Goal: Task Accomplishment & Management: Use online tool/utility

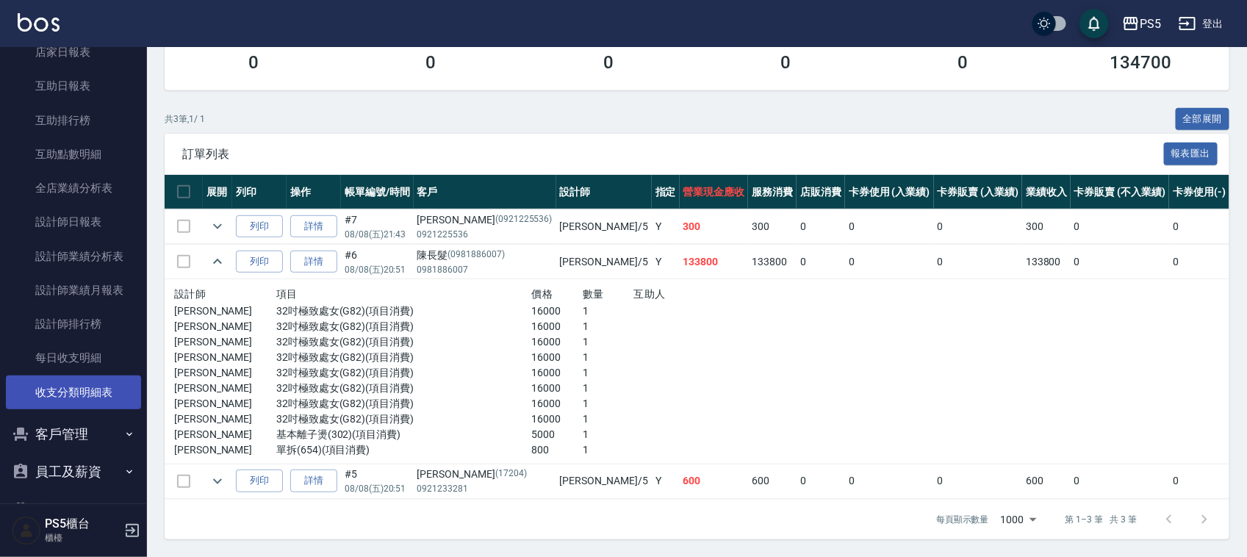
scroll to position [643, 0]
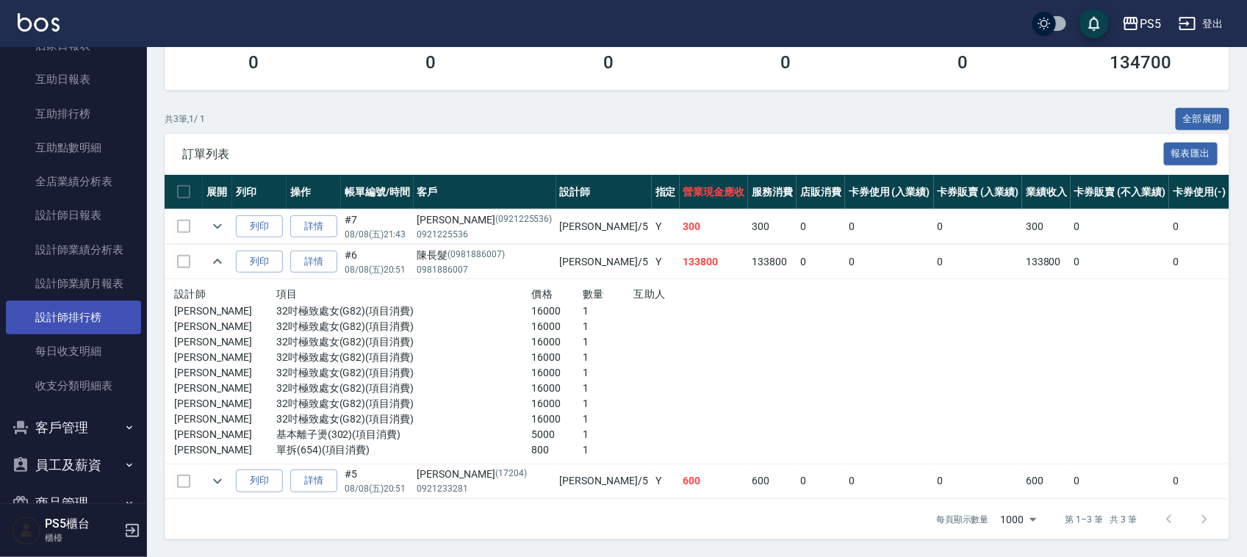
click at [112, 309] on link "設計師排行榜" at bounding box center [73, 318] width 135 height 34
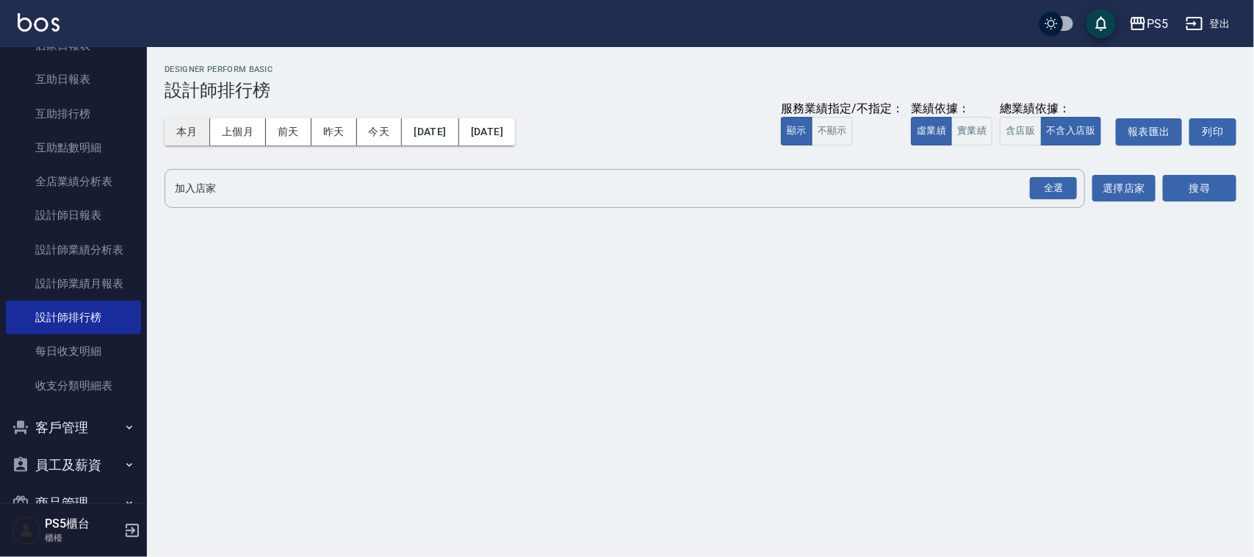
click at [184, 126] on button "本月" at bounding box center [188, 131] width 46 height 27
click at [971, 127] on button "實業績" at bounding box center [972, 131] width 41 height 29
click at [1060, 191] on div "全選" at bounding box center [1053, 188] width 47 height 23
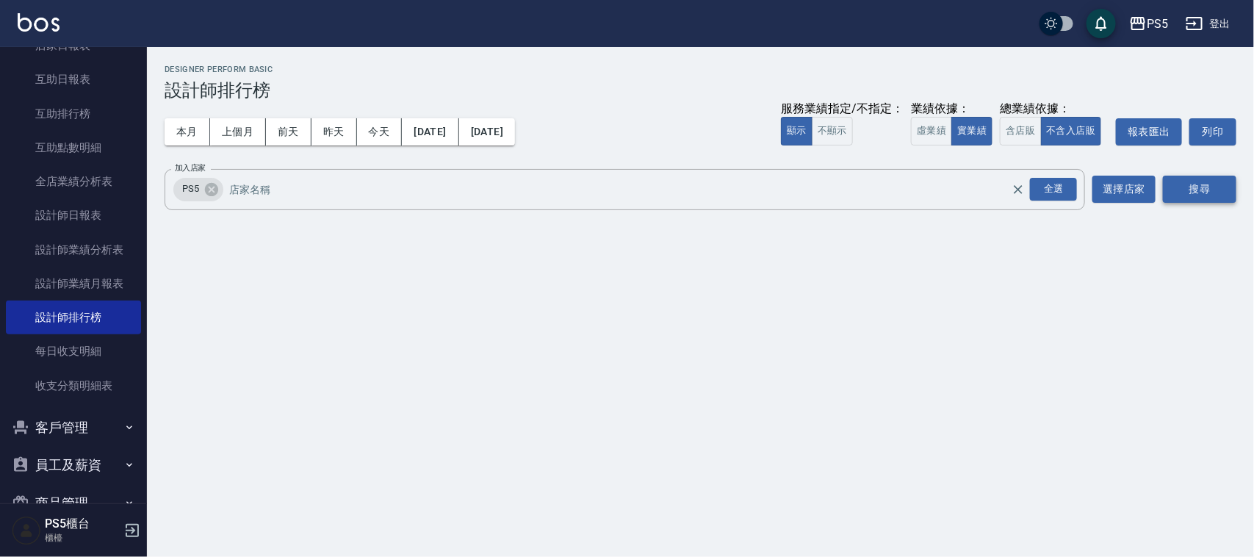
click at [1184, 191] on button "搜尋" at bounding box center [1199, 189] width 73 height 27
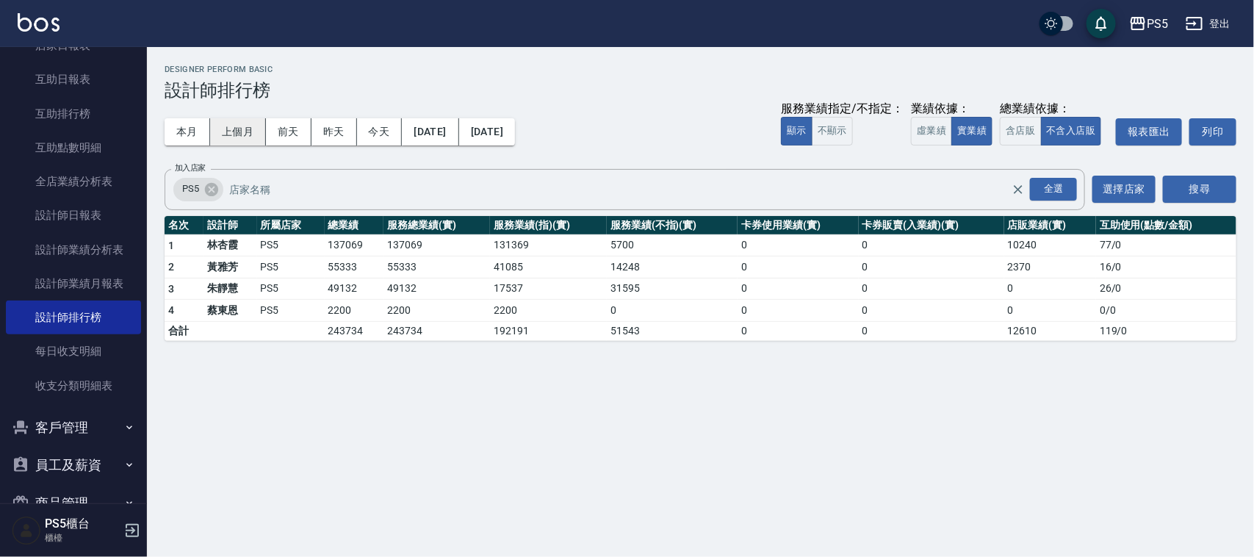
click at [237, 126] on button "上個月" at bounding box center [238, 131] width 56 height 27
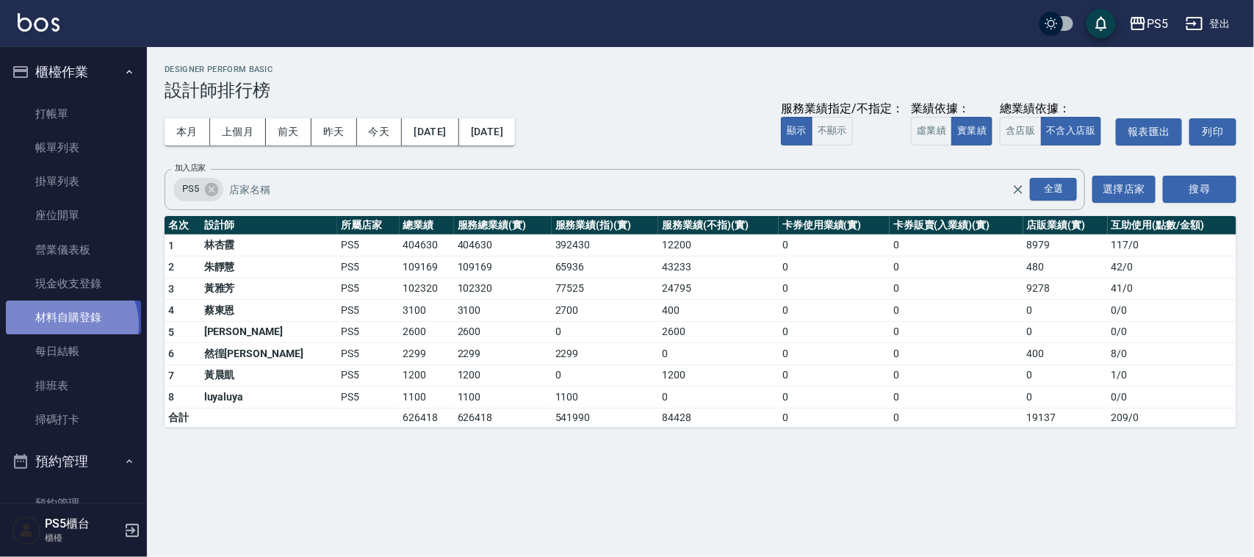
click at [67, 325] on link "材料自購登錄" at bounding box center [73, 318] width 135 height 34
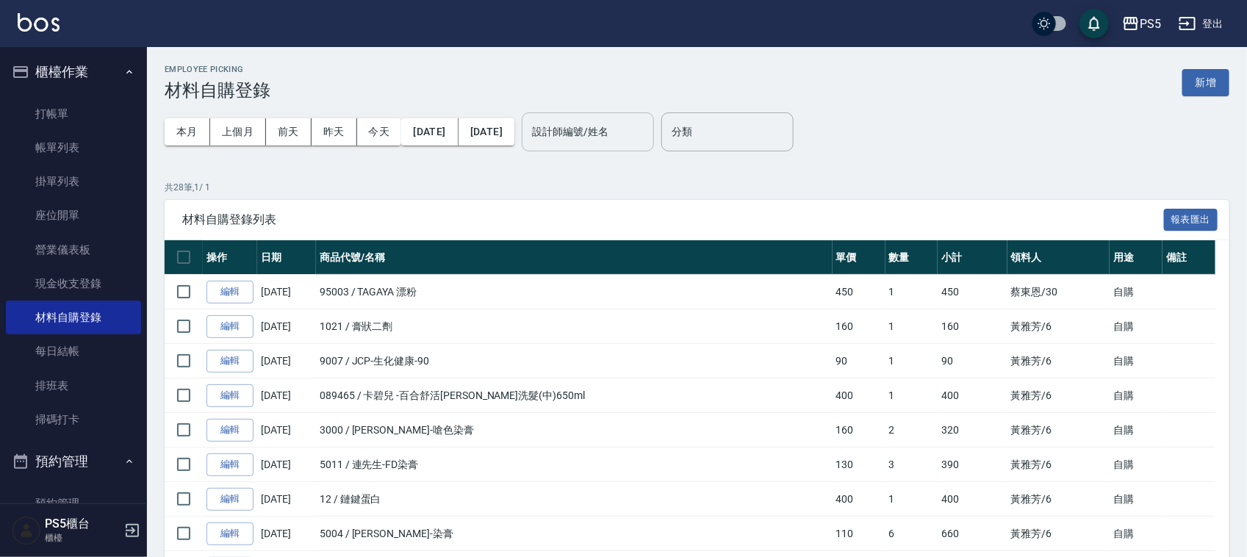
click at [618, 126] on input "設計師編號/姓名" at bounding box center [587, 132] width 119 height 26
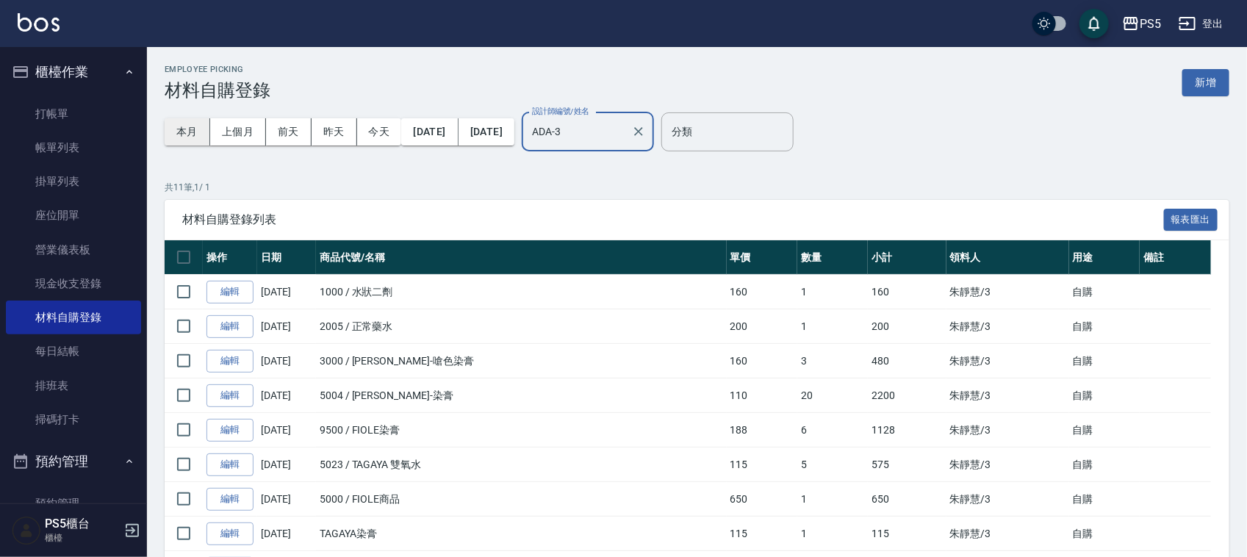
type input "ADA-3"
click at [195, 129] on button "本月" at bounding box center [188, 131] width 46 height 27
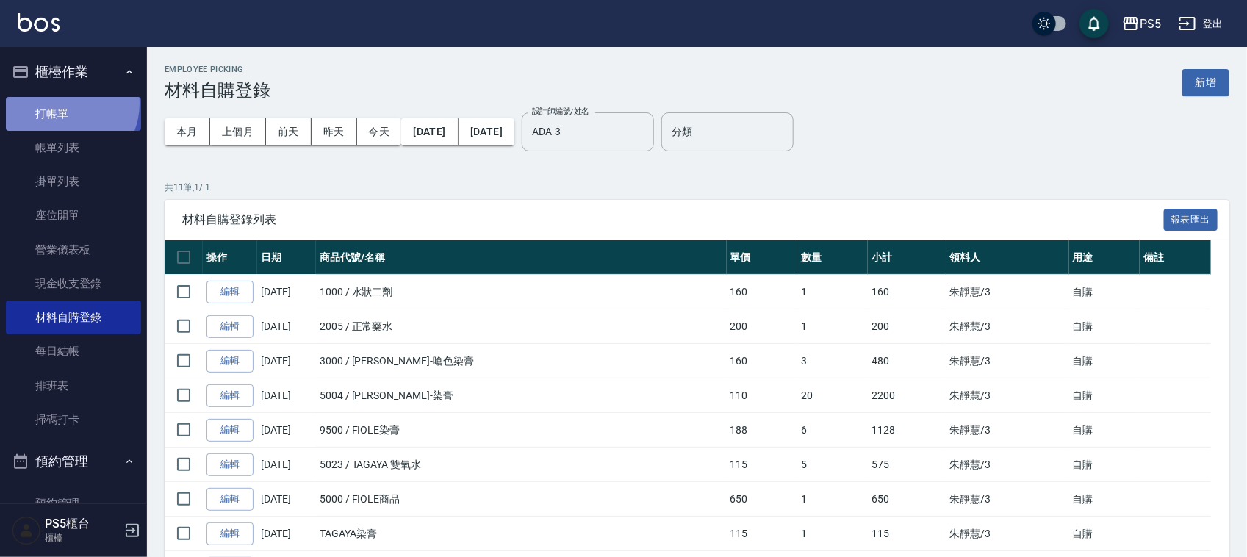
click at [64, 103] on link "打帳單" at bounding box center [73, 114] width 135 height 34
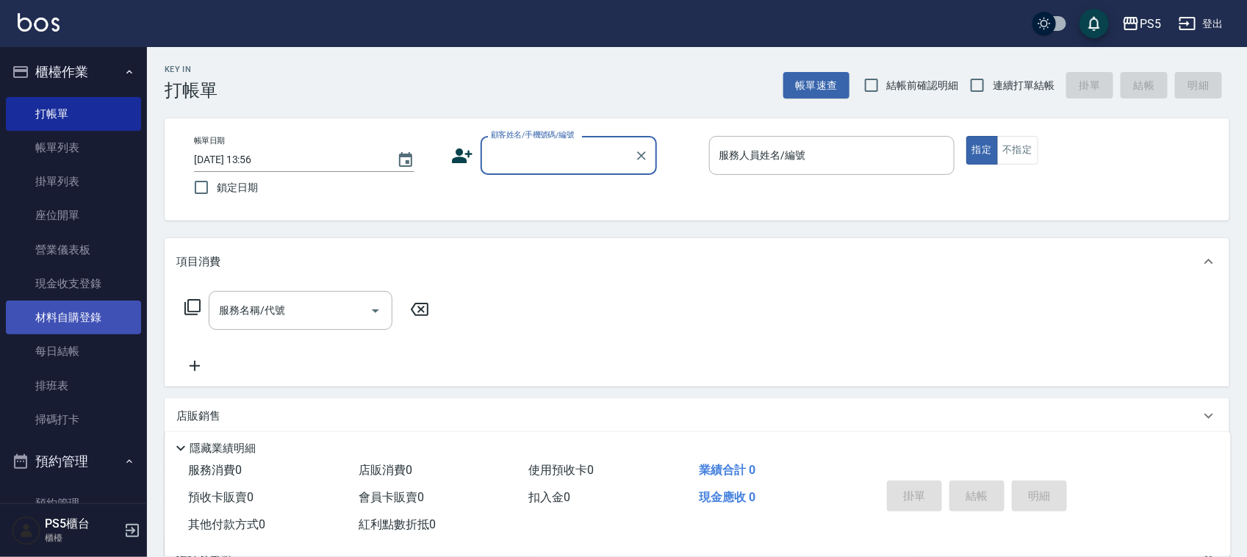
click at [90, 318] on link "材料自購登錄" at bounding box center [73, 318] width 135 height 34
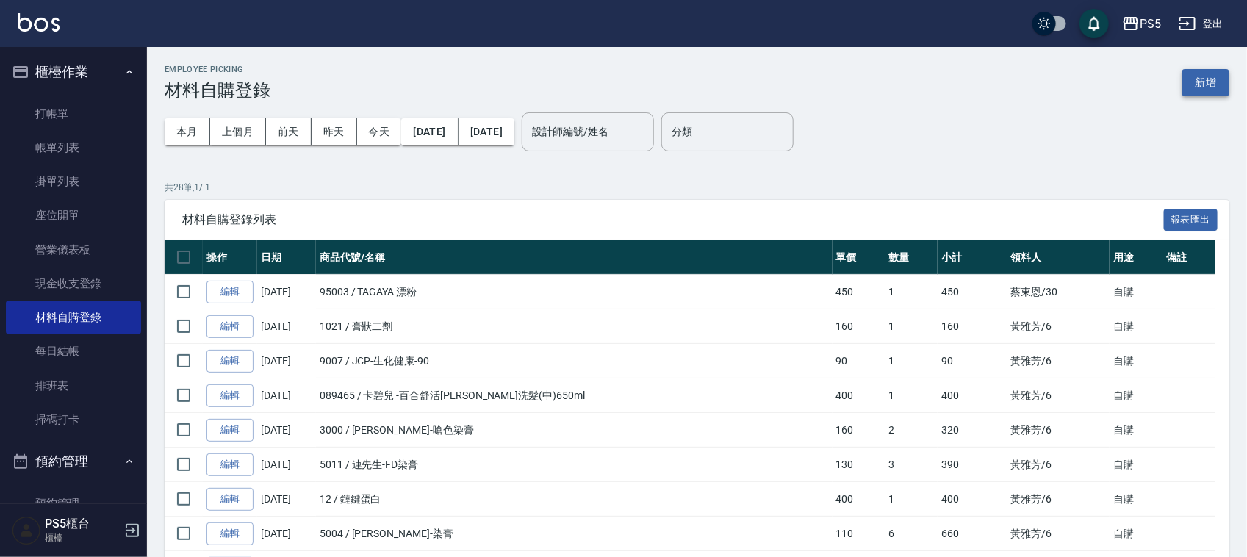
click at [1218, 83] on button "新增" at bounding box center [1205, 82] width 47 height 27
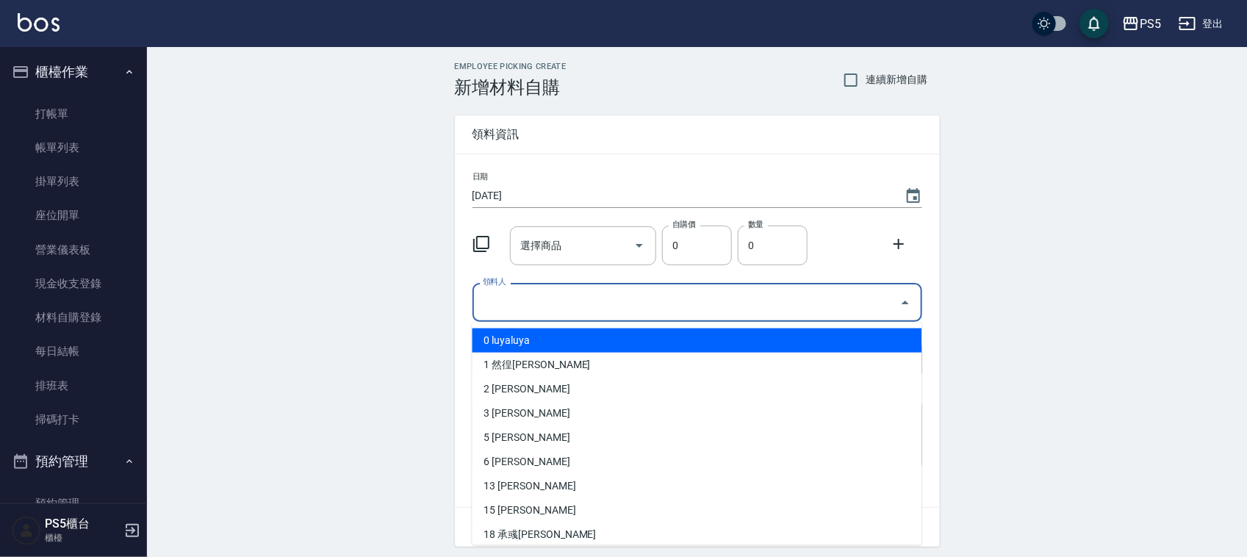
click at [531, 296] on input "領料人" at bounding box center [686, 302] width 414 height 26
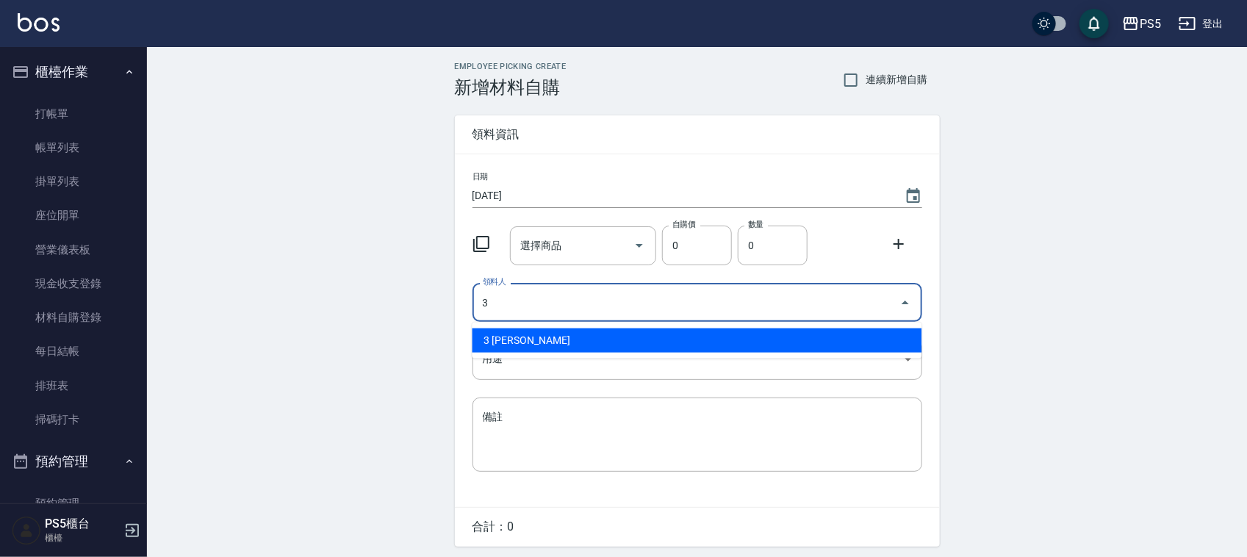
type input "3 [PERSON_NAME]"
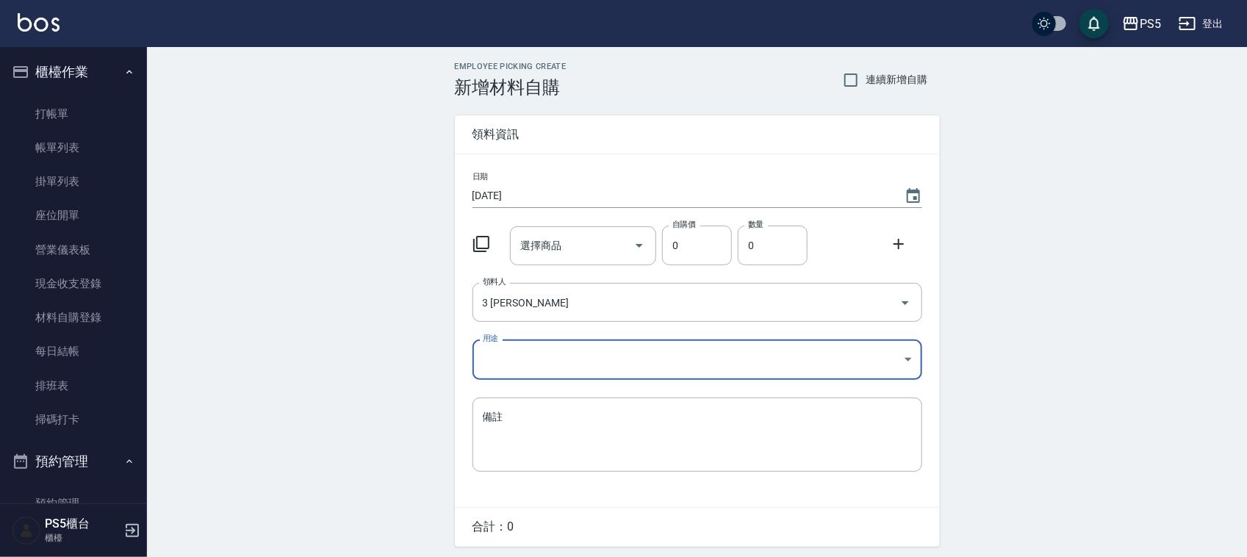
click at [494, 364] on body "PS5 登出 櫃檯作業 打帳單 帳單列表 掛單列表 座位開單 營業儀表板 現金收支登錄 材料自購登錄 每日結帳 排班表 掃碼打卡 預約管理 預約管理 單日預約…" at bounding box center [623, 302] width 1247 height 605
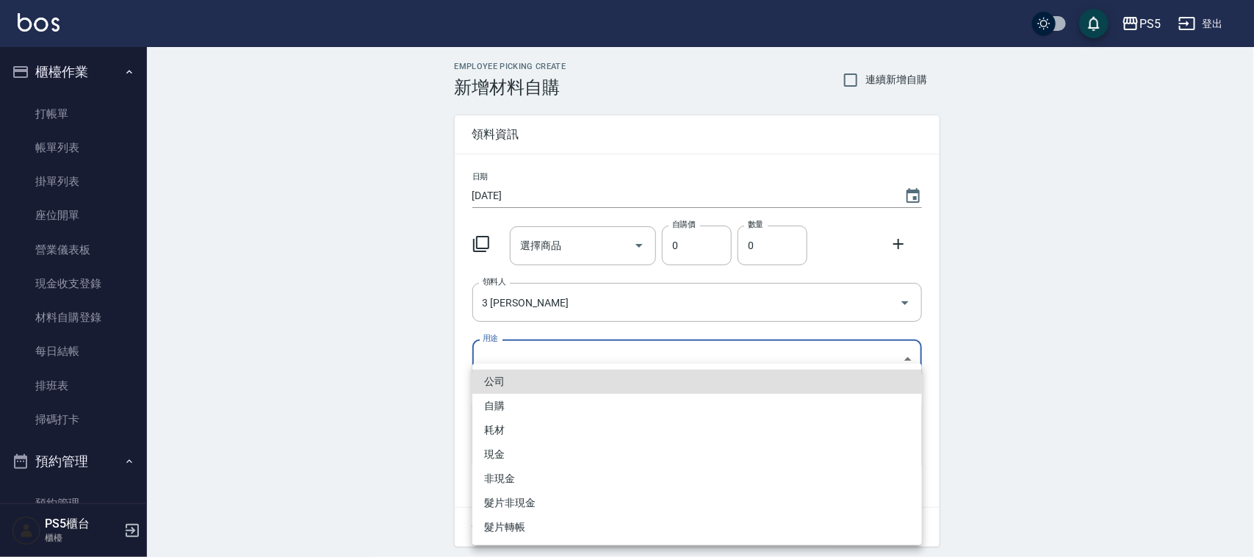
drag, startPoint x: 490, startPoint y: 408, endPoint x: 556, endPoint y: 295, distance: 131.1
click at [490, 406] on li "自購" at bounding box center [697, 406] width 450 height 24
type input "自購"
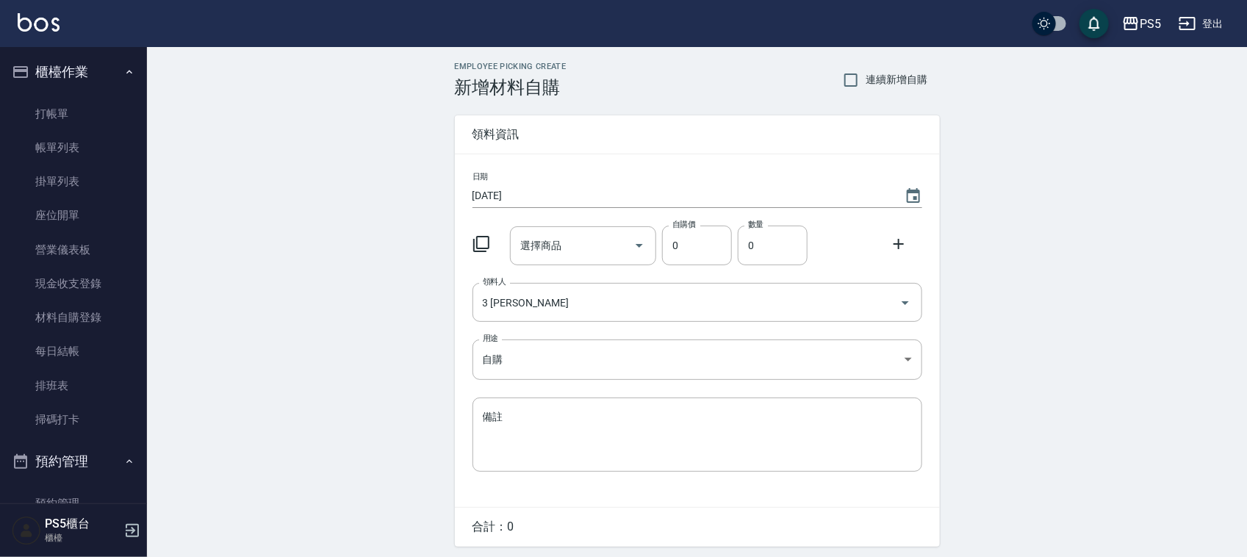
click at [560, 242] on div "選擇商品 選擇商品" at bounding box center [583, 245] width 146 height 39
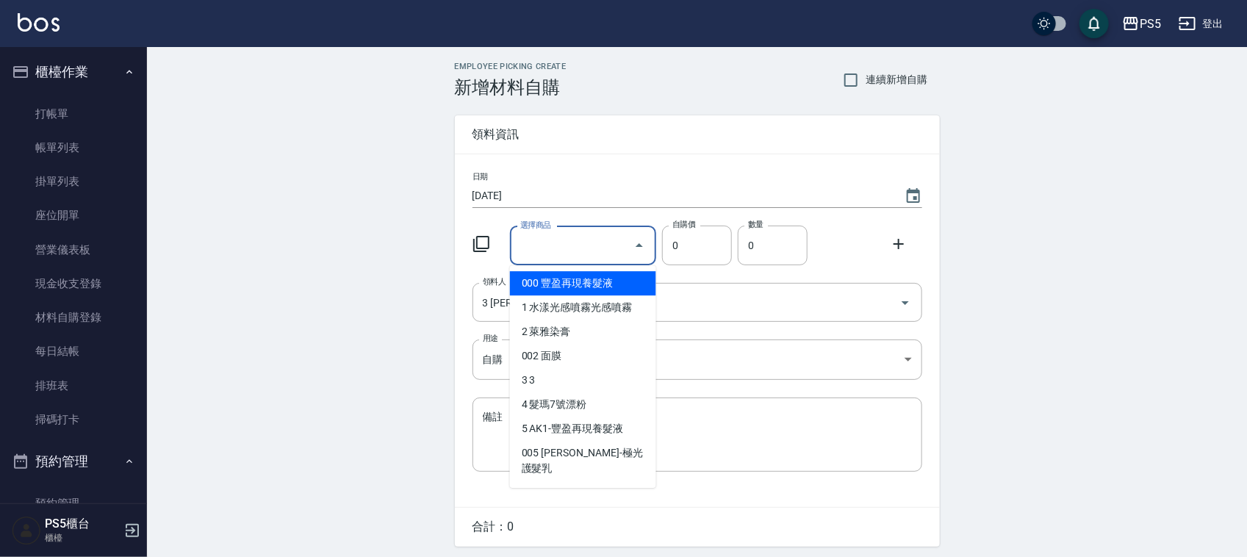
type input "s"
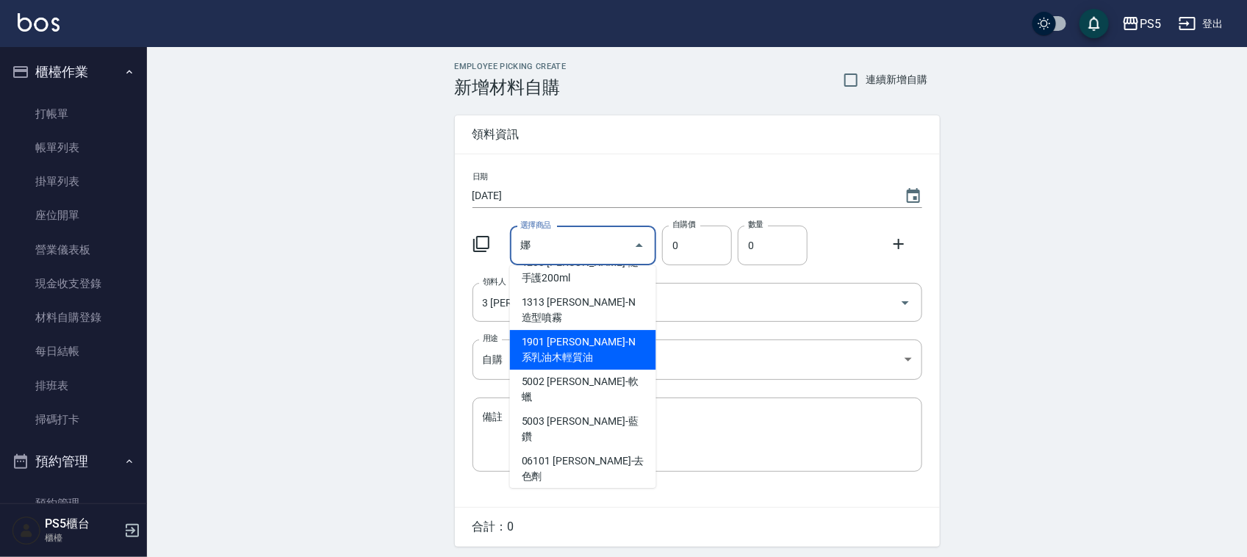
scroll to position [276, 0]
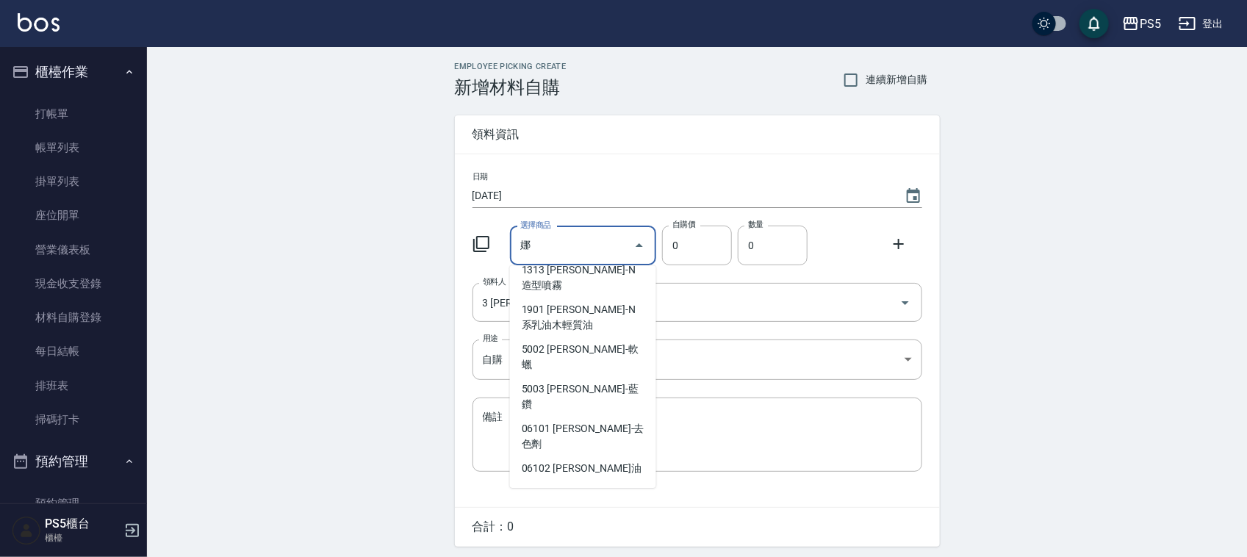
click at [581, 520] on li "08222 娜普拉藥水" at bounding box center [583, 532] width 146 height 24
type input "娜普拉藥水"
type input "273"
type input "1"
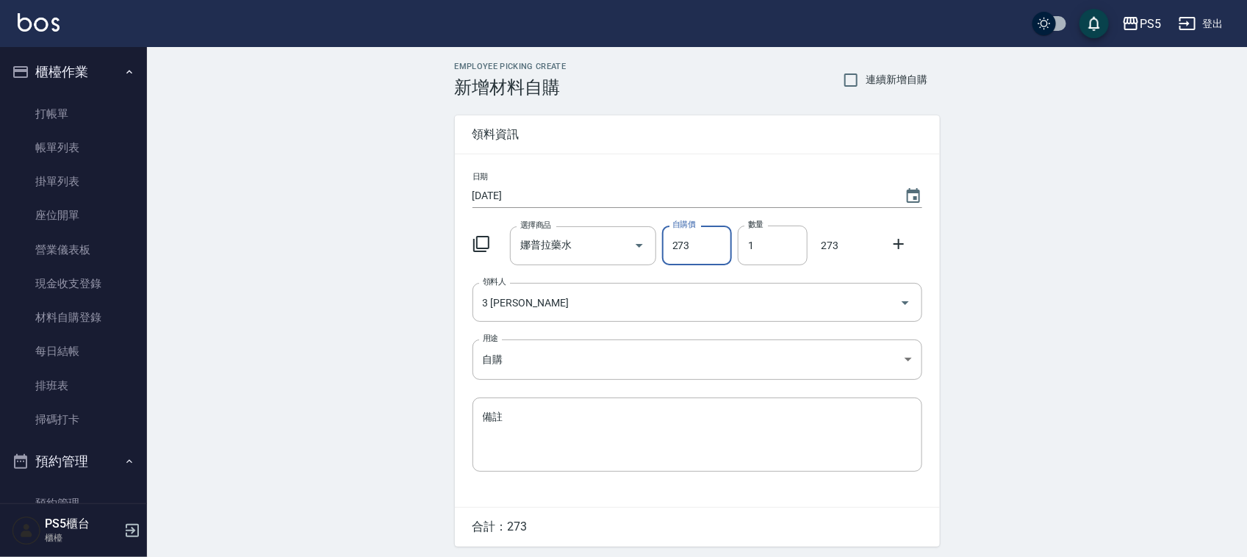
click at [298, 229] on div "Employee Picking Create 新增材料自購 連續新增自購 領料資訊 日期 [DATE] 選擇商品 娜普拉藥水 選擇商品 自購價 273 自購…" at bounding box center [697, 326] width 1100 height 558
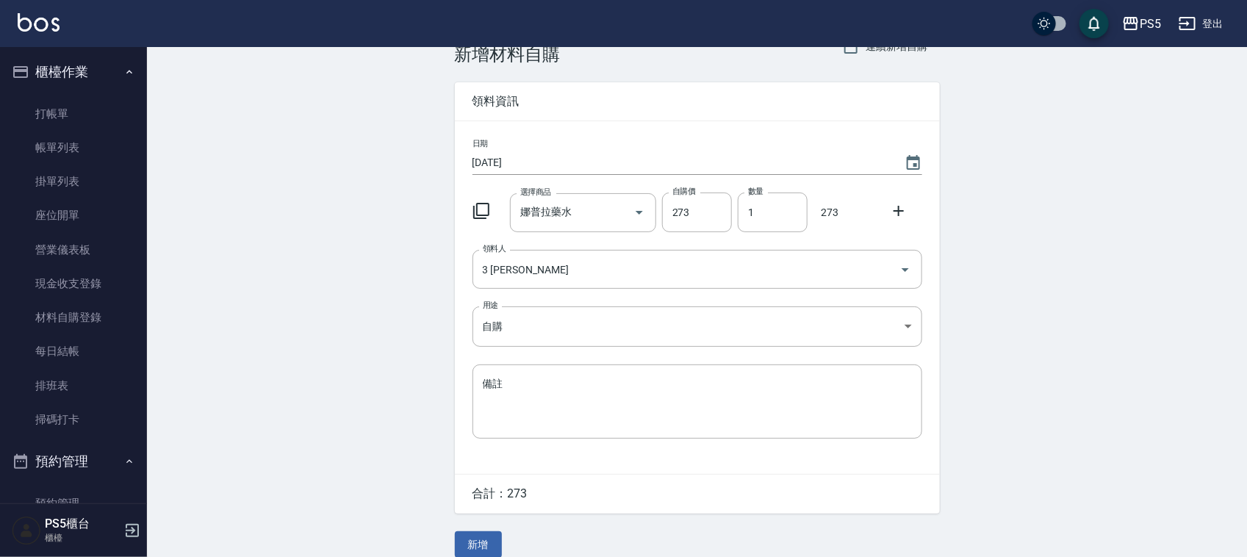
scroll to position [50, 0]
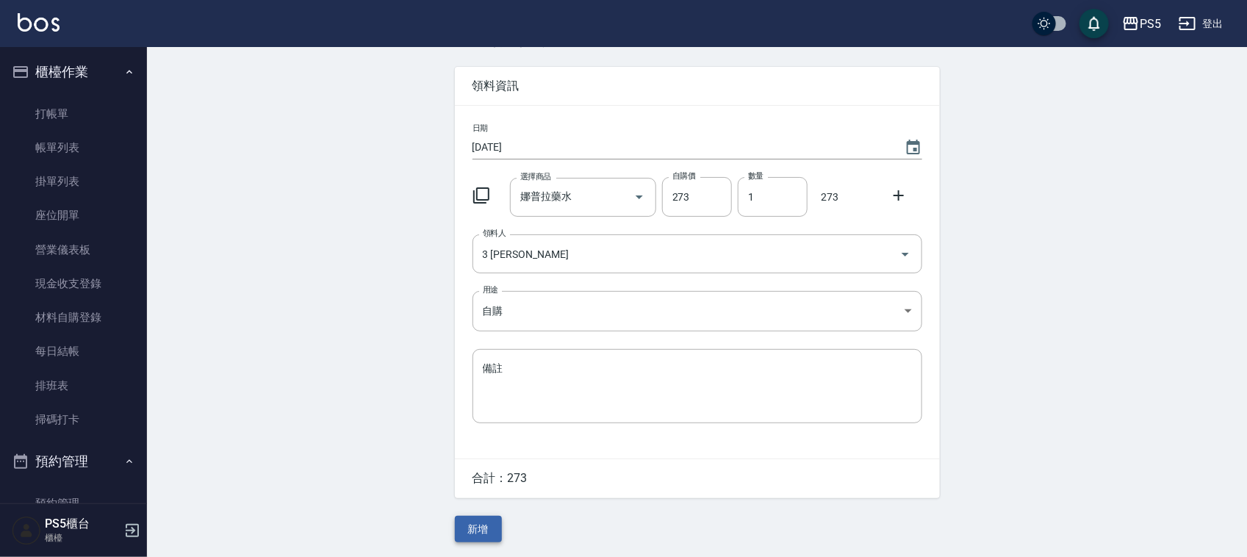
click at [481, 520] on button "新增" at bounding box center [478, 529] width 47 height 27
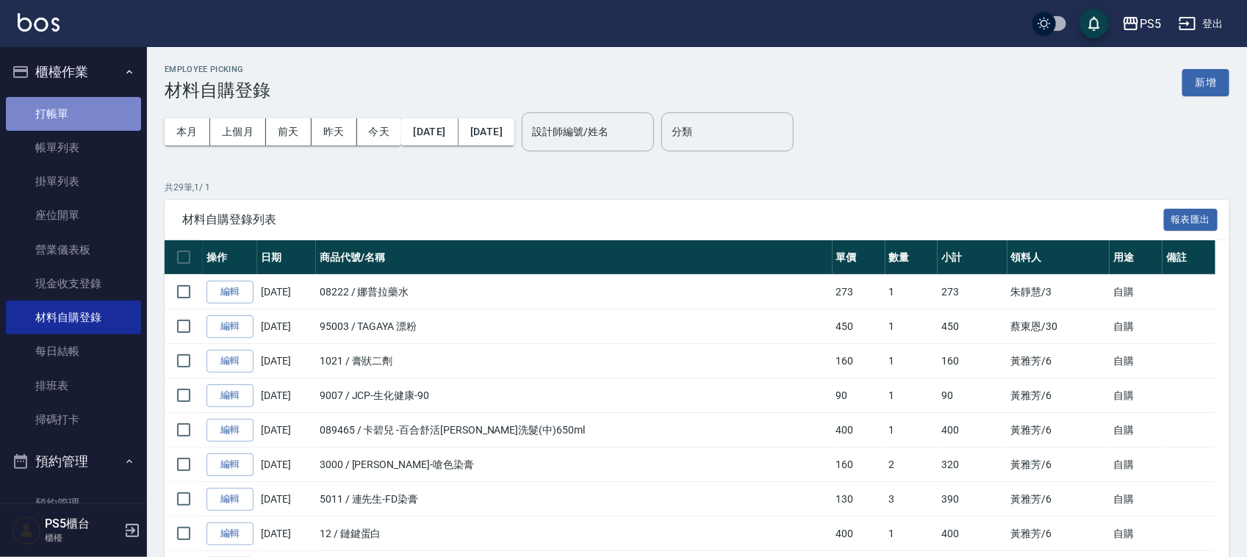
click at [77, 112] on link "打帳單" at bounding box center [73, 114] width 135 height 34
